Goal: Download file/media

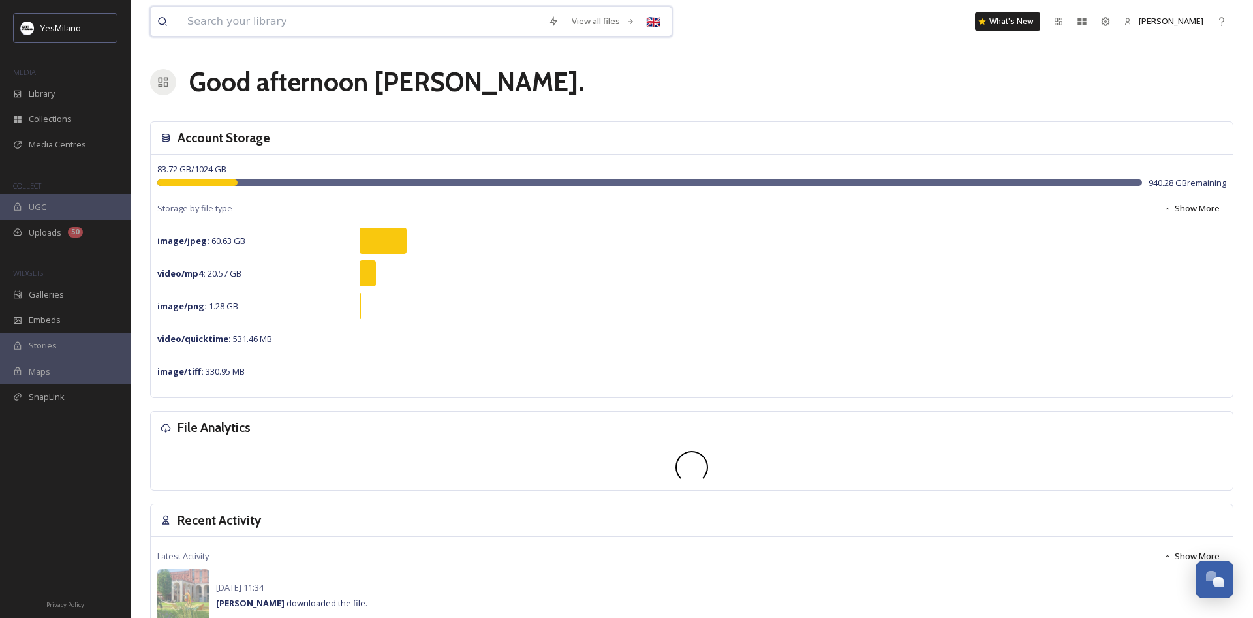
click at [300, 31] on input at bounding box center [361, 21] width 361 height 29
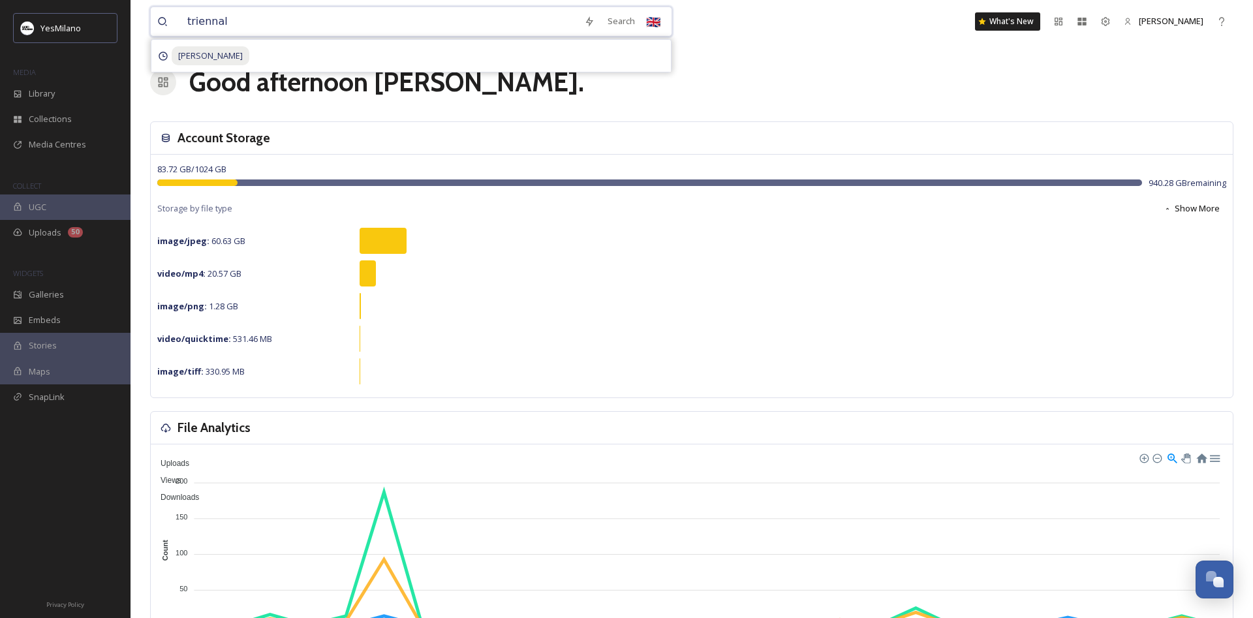
type input "triennale"
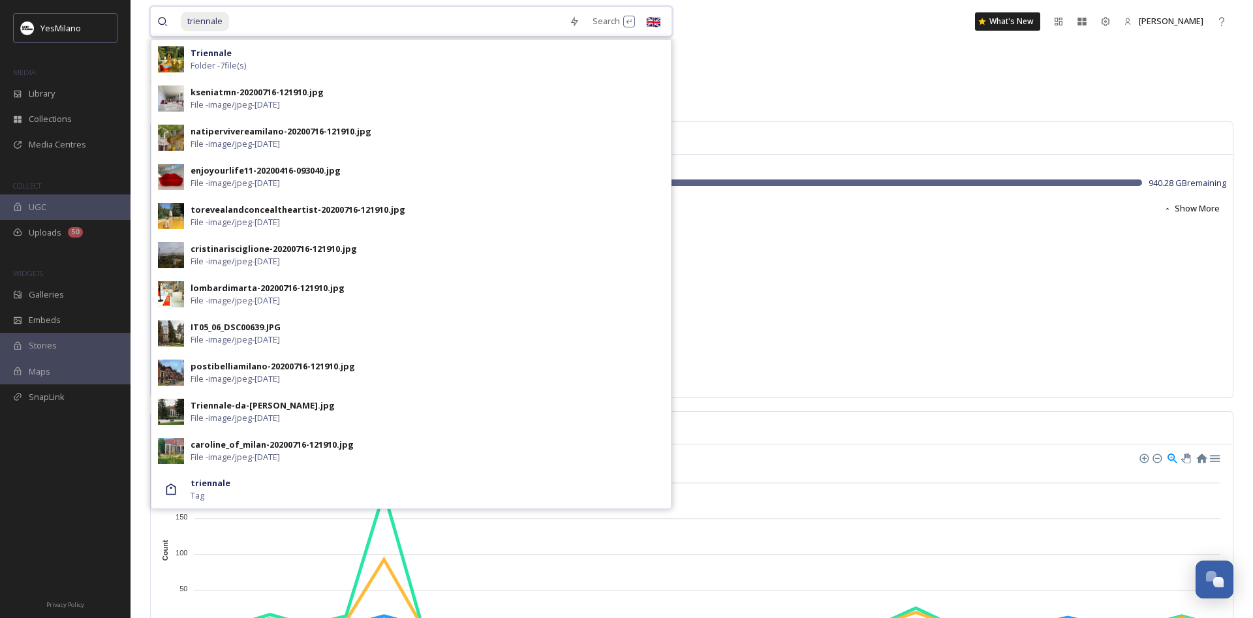
click at [263, 23] on input at bounding box center [396, 21] width 332 height 29
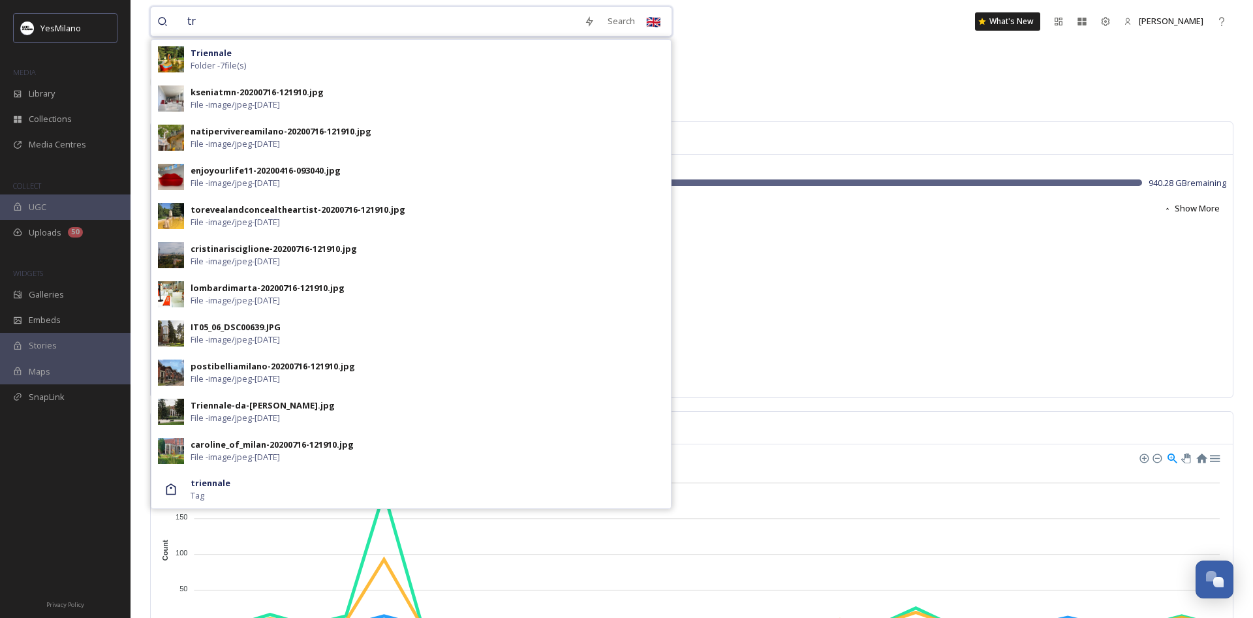
type input "t"
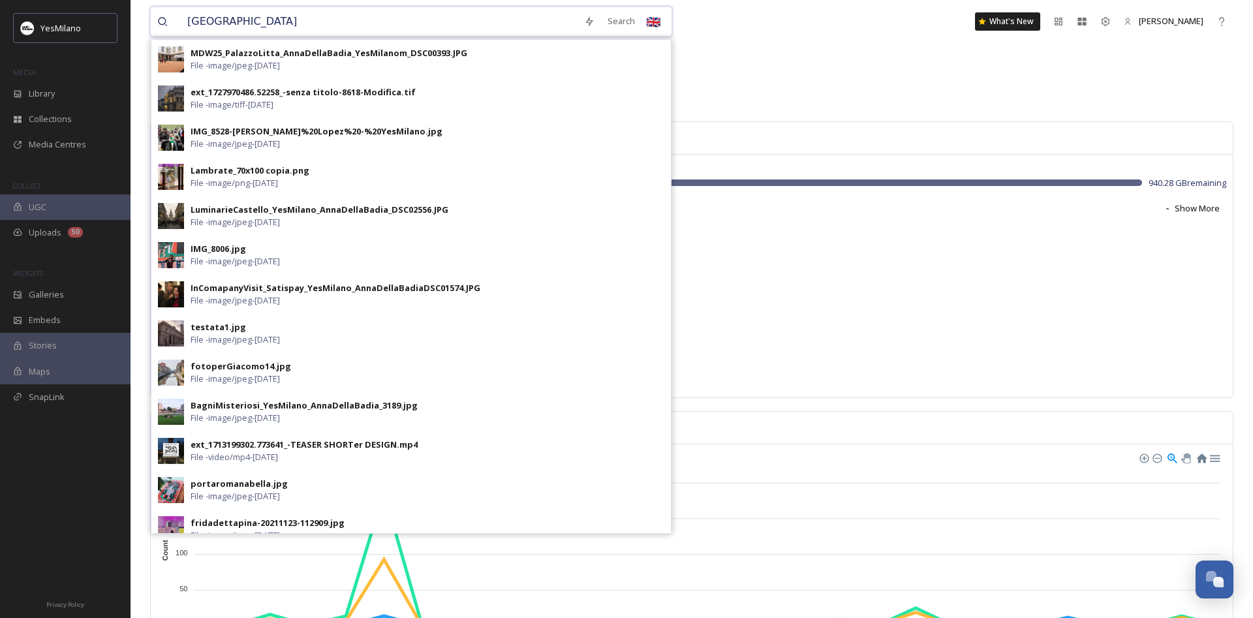
type input "[GEOGRAPHIC_DATA][PERSON_NAME]"
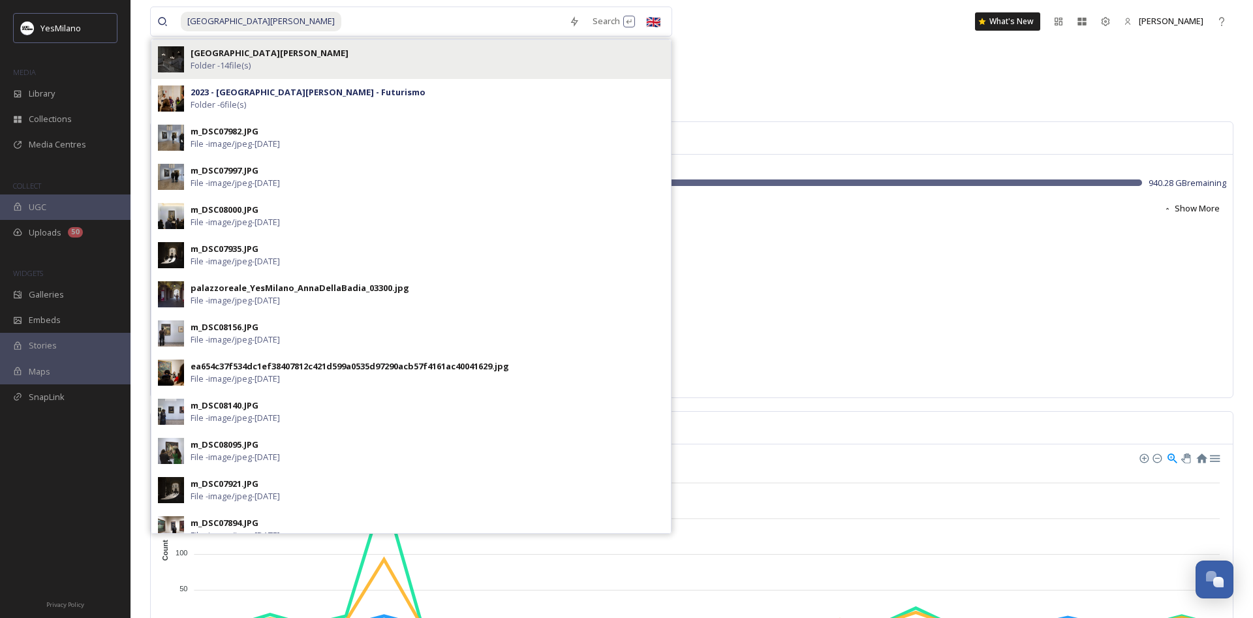
click at [166, 64] on img at bounding box center [171, 59] width 26 height 26
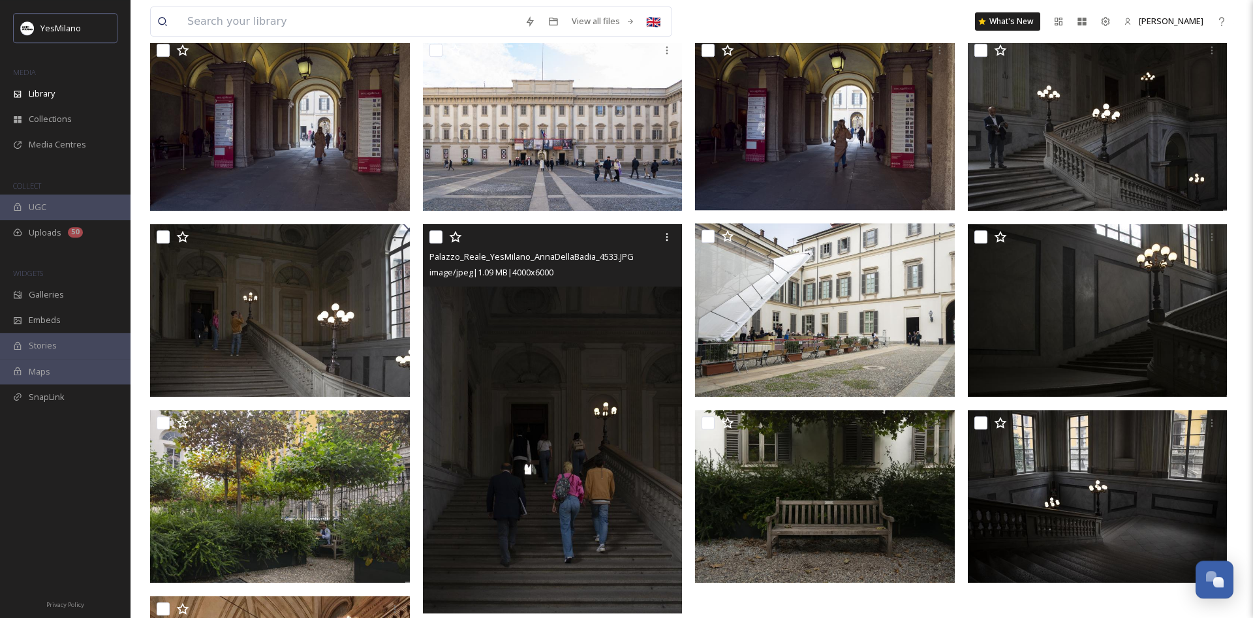
scroll to position [85, 0]
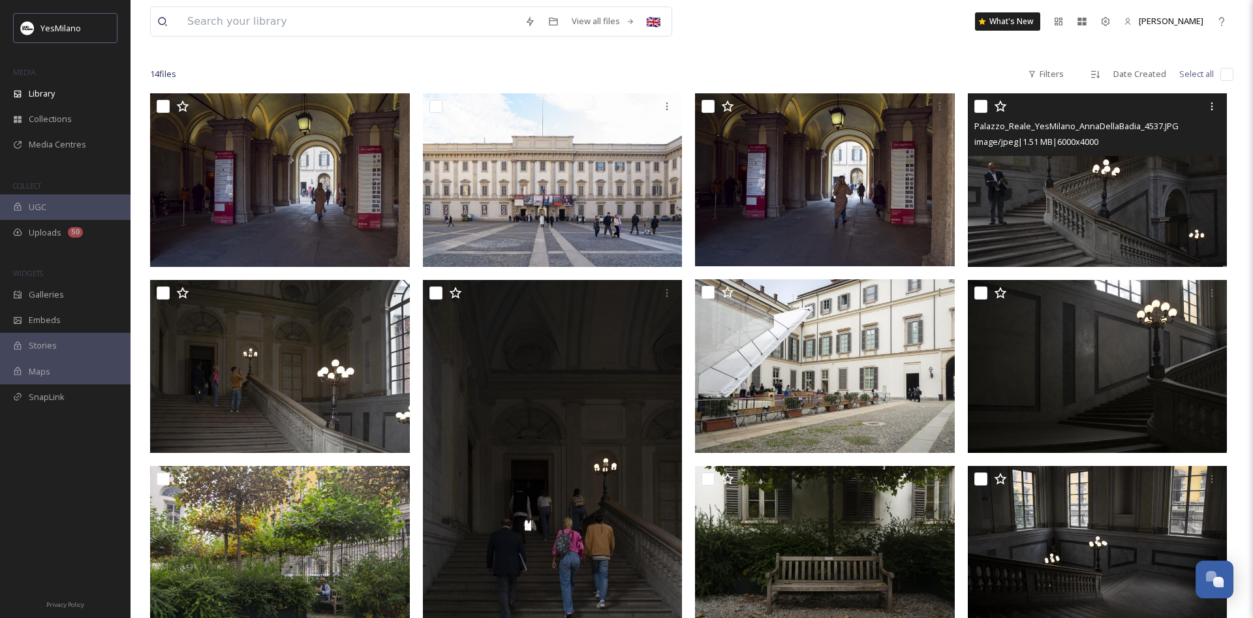
click at [1136, 190] on img at bounding box center [1098, 180] width 260 height 174
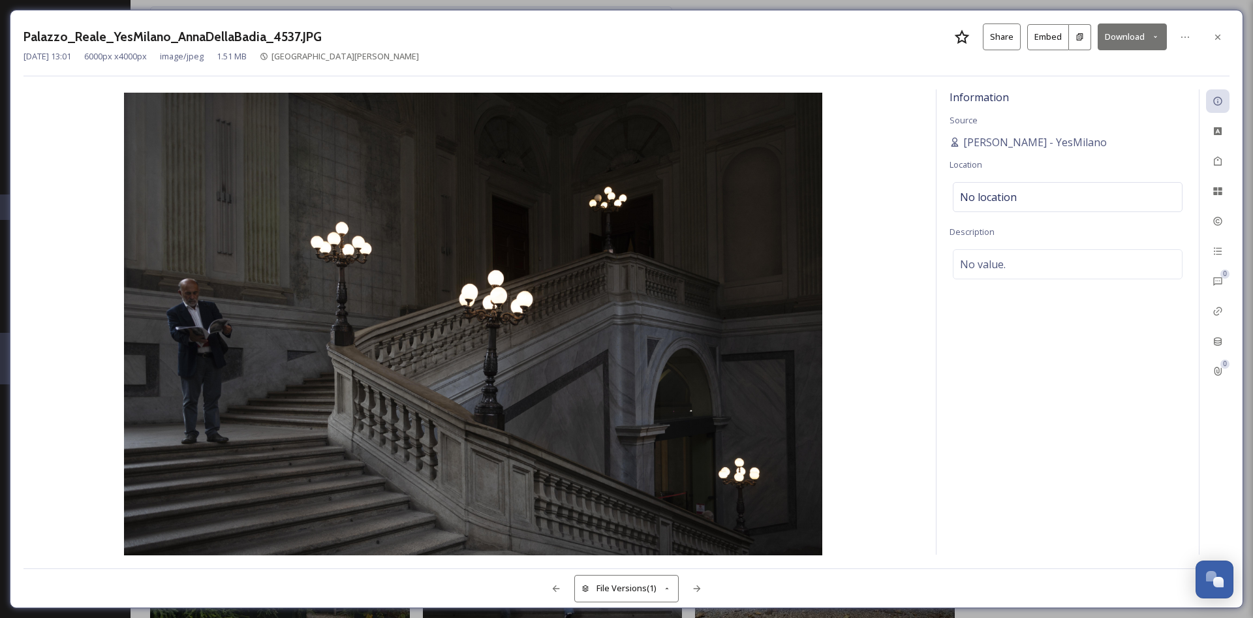
click at [1115, 46] on button "Download" at bounding box center [1132, 36] width 69 height 27
click at [1078, 69] on span "Download Original (6000 x 4000)" at bounding box center [1097, 67] width 123 height 12
click at [1214, 40] on icon at bounding box center [1217, 37] width 10 height 10
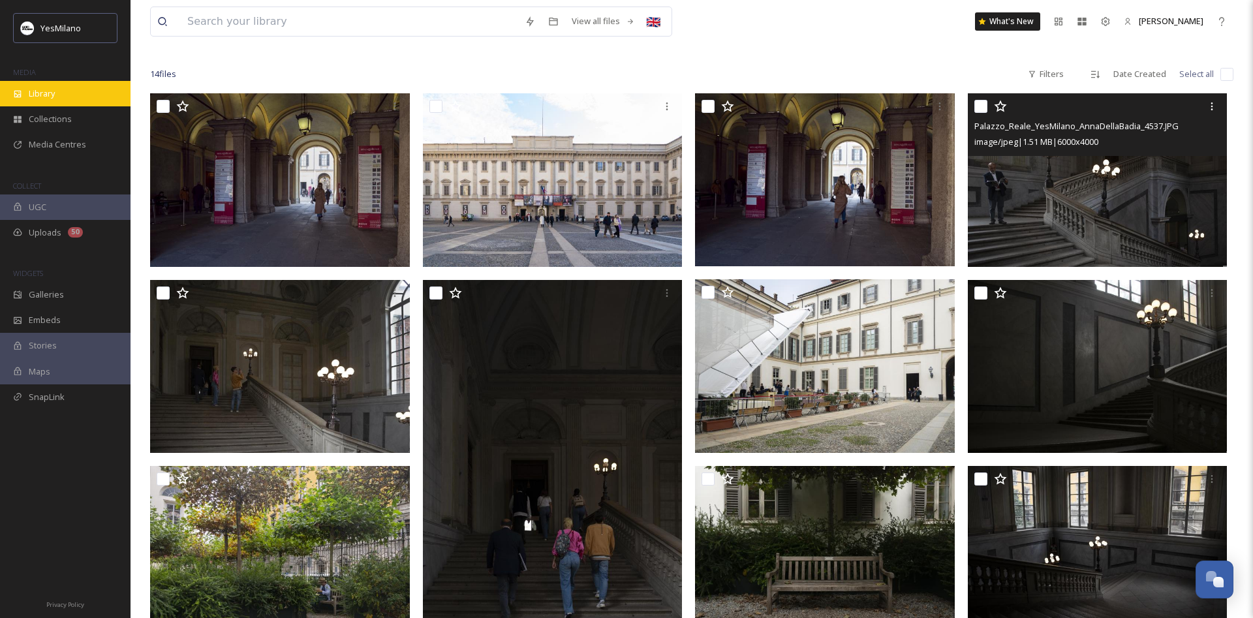
click at [53, 91] on span "Library" at bounding box center [42, 93] width 26 height 12
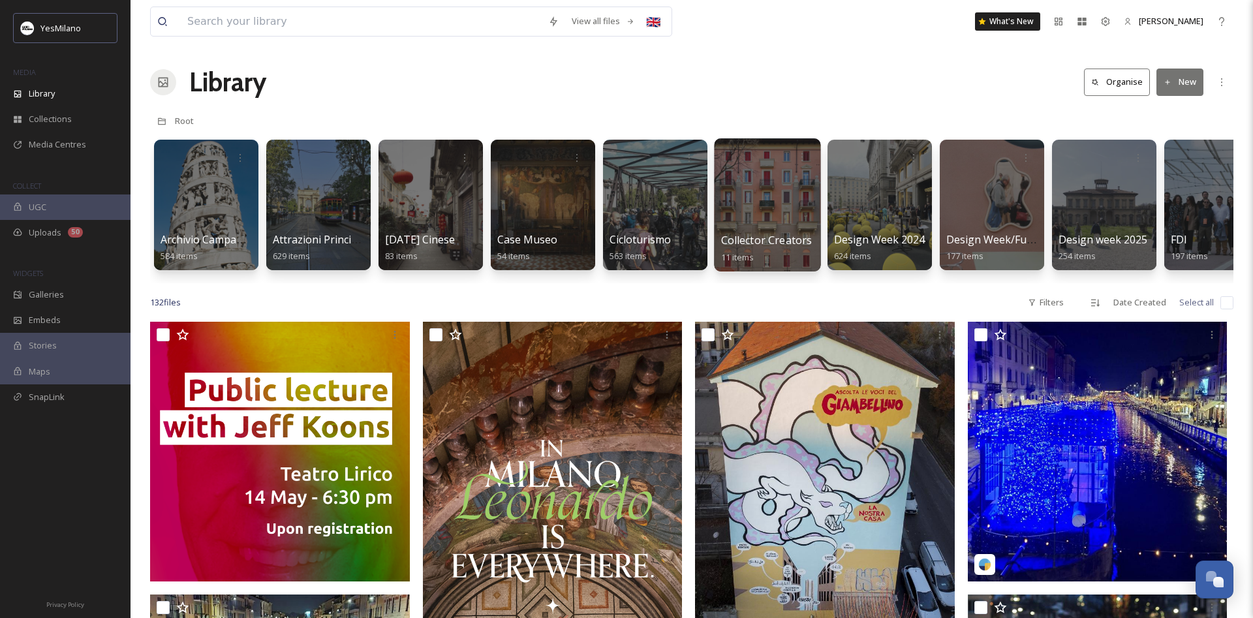
click at [760, 196] on div at bounding box center [767, 204] width 106 height 133
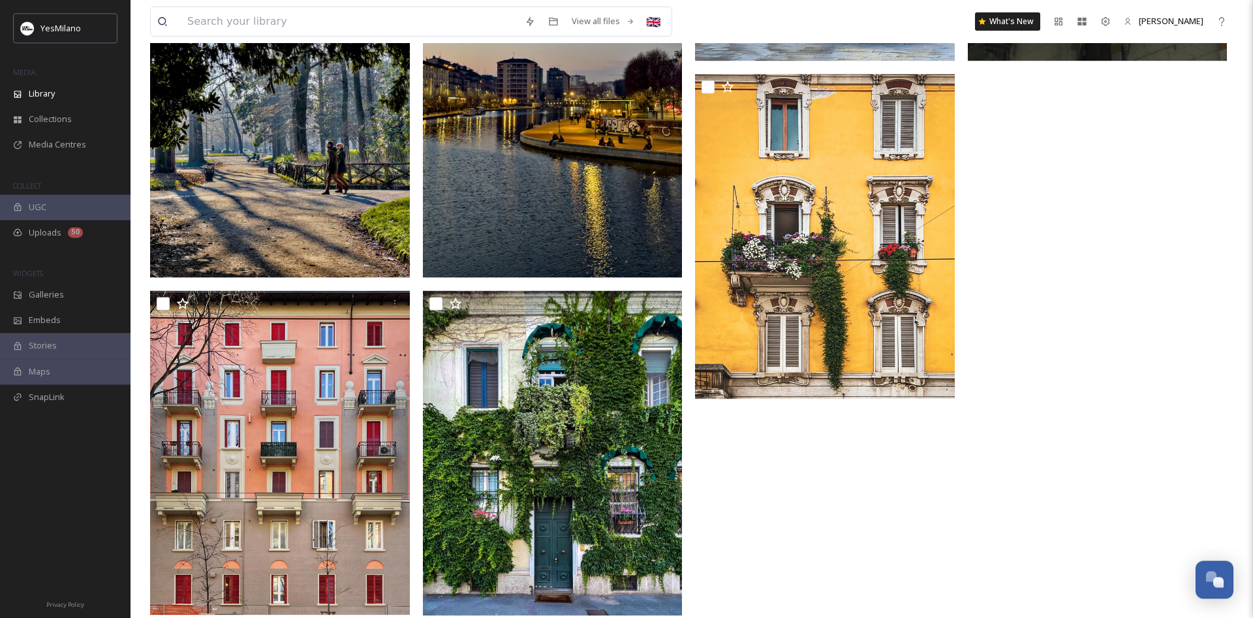
scroll to position [670, 0]
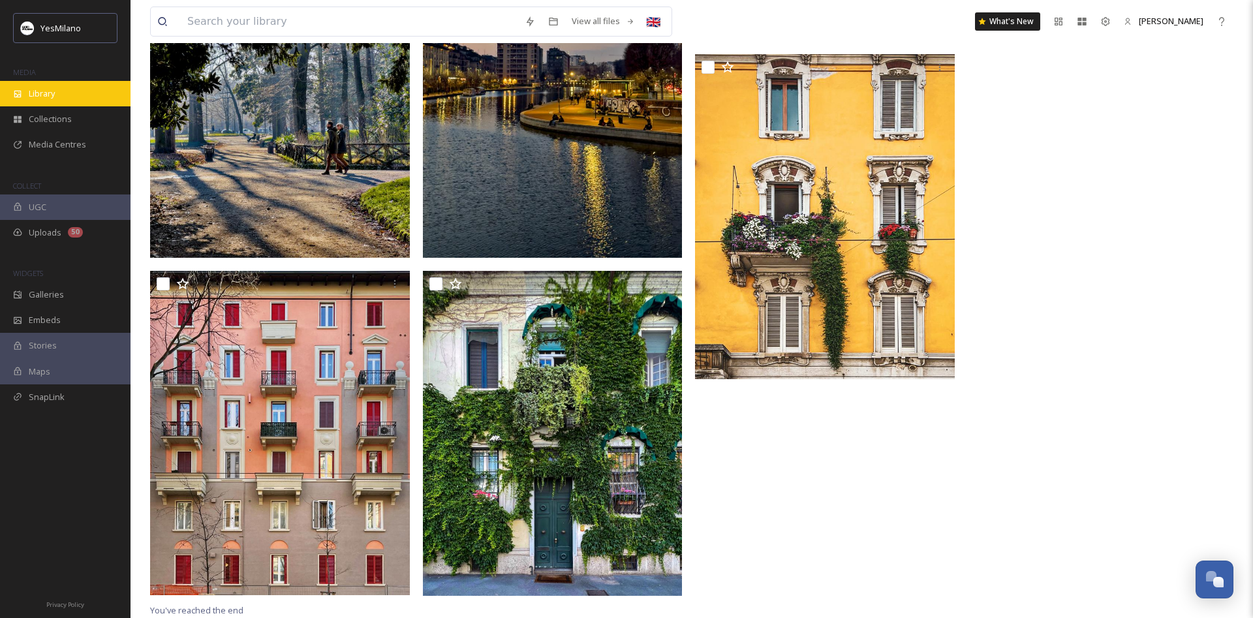
click at [41, 99] on span "Library" at bounding box center [42, 93] width 26 height 12
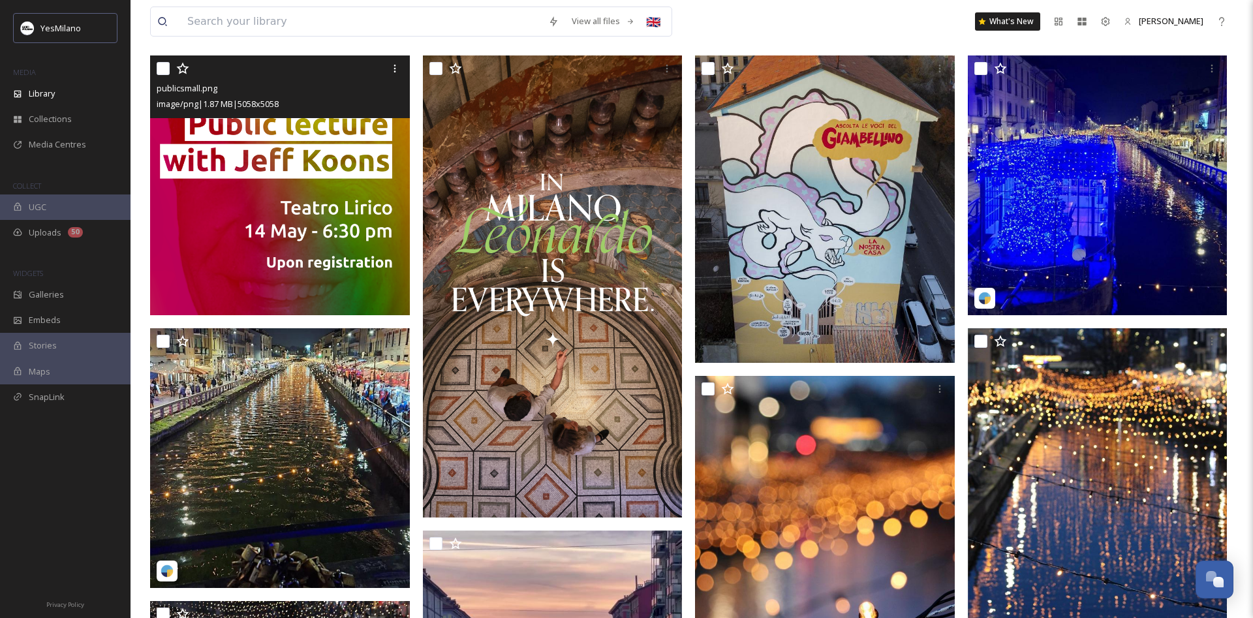
scroll to position [533, 0]
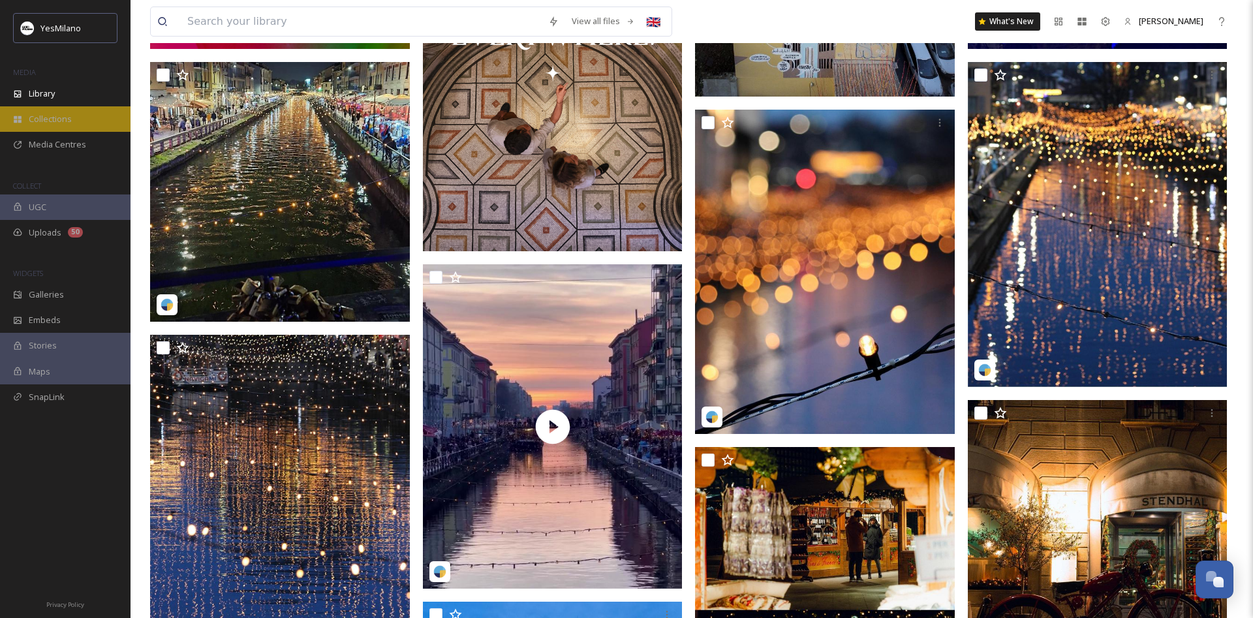
click at [60, 114] on span "Collections" at bounding box center [50, 119] width 43 height 12
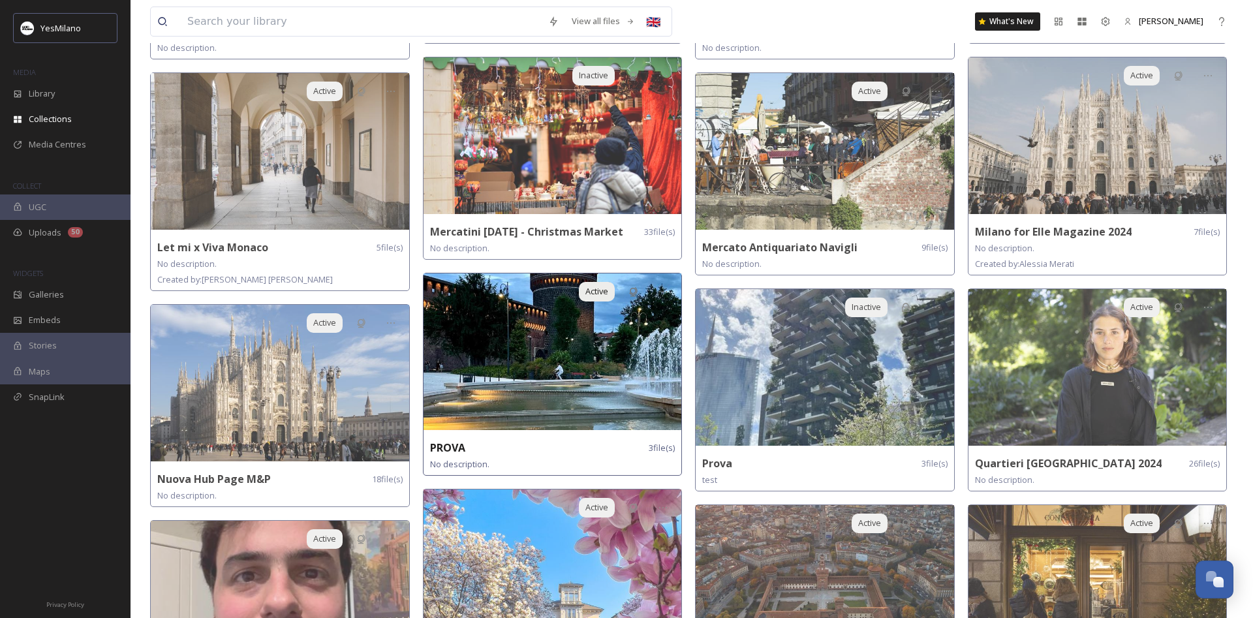
scroll to position [857, 0]
